Goal: Task Accomplishment & Management: Use online tool/utility

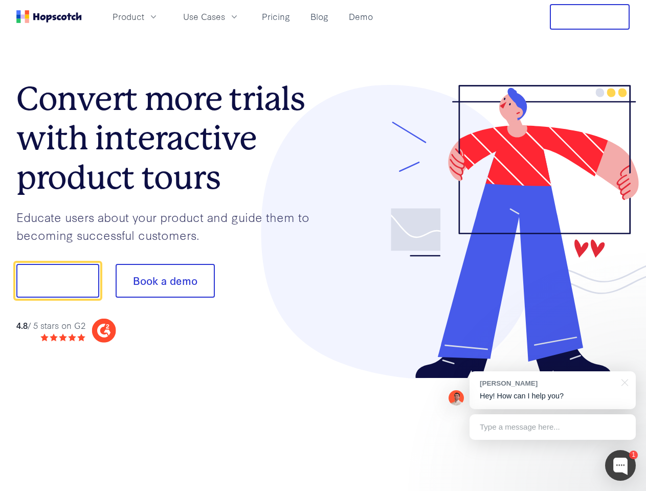
click at [323, 245] on div at bounding box center [476, 232] width 307 height 294
click at [144, 16] on span "Product" at bounding box center [128, 16] width 32 height 13
click at [225, 16] on span "Use Cases" at bounding box center [204, 16] width 42 height 13
click at [590, 17] on button "Free Trial" at bounding box center [590, 17] width 80 height 26
click at [57, 281] on button "Show me!" at bounding box center [57, 281] width 83 height 34
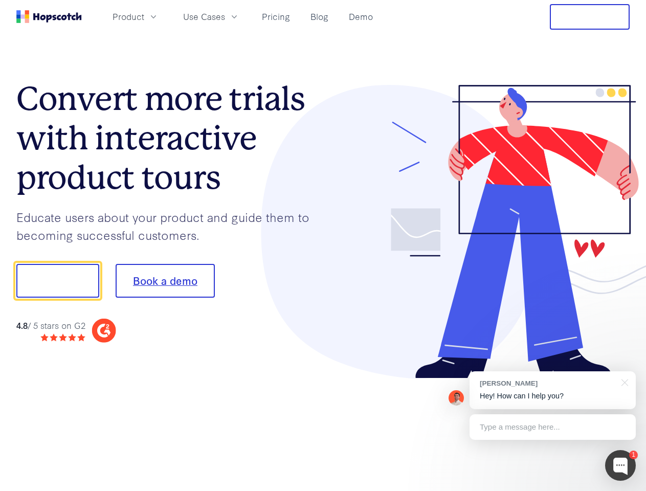
click at [165, 281] on button "Book a demo" at bounding box center [165, 281] width 99 height 34
click at [620, 465] on div at bounding box center [620, 465] width 31 height 31
click at [552, 390] on div at bounding box center [540, 279] width 192 height 341
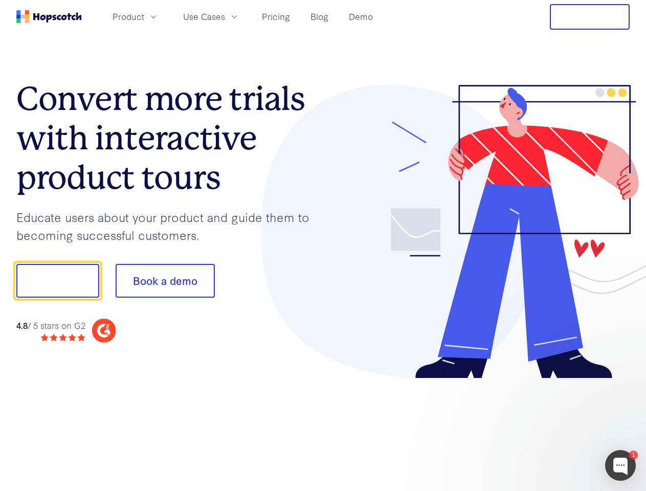
click at [623, 381] on div at bounding box center [540, 279] width 192 height 341
click at [552, 427] on div at bounding box center [540, 279] width 192 height 341
